Goal: Information Seeking & Learning: Learn about a topic

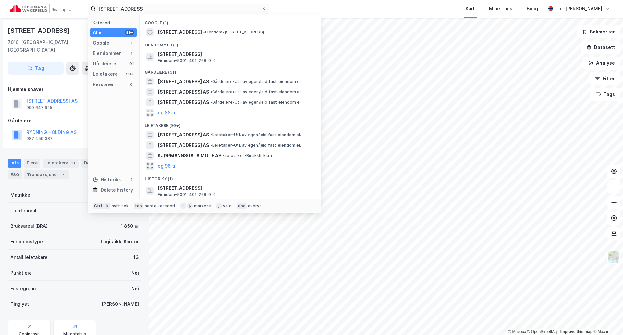
click at [89, 6] on label "[STREET_ADDRESS]" at bounding box center [179, 9] width 182 height 10
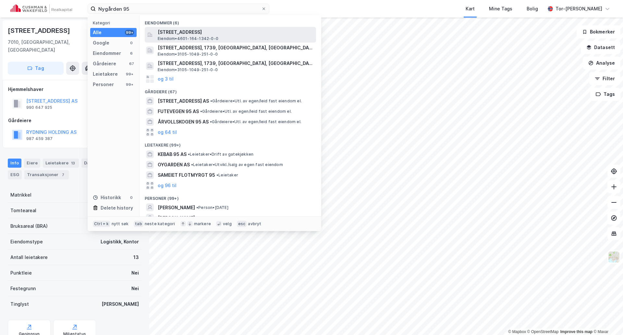
click at [177, 35] on div "[STREET_ADDRESS] • 4601-164-1342-0-0" at bounding box center [236, 34] width 157 height 13
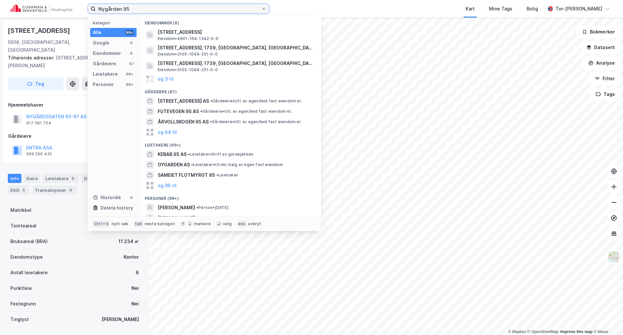
drag, startPoint x: 142, startPoint y: 7, endPoint x: 2, endPoint y: -7, distance: 140.9
click at [2, 0] on html "Nygården 95 Kategori Alle 99+ Google 0 Eiendommer 6 Gårdeiere 67 Leietakere 99+…" at bounding box center [311, 167] width 623 height 335
paste input "[PERSON_NAME] vei 12"
type input "[PERSON_NAME] vei 12"
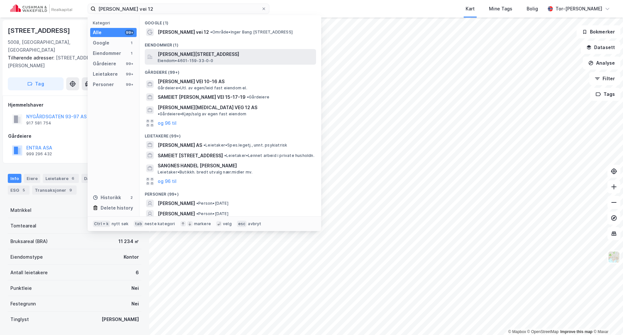
click at [210, 56] on span "[PERSON_NAME][STREET_ADDRESS]" at bounding box center [236, 54] width 156 height 8
